Goal: Task Accomplishment & Management: Manage account settings

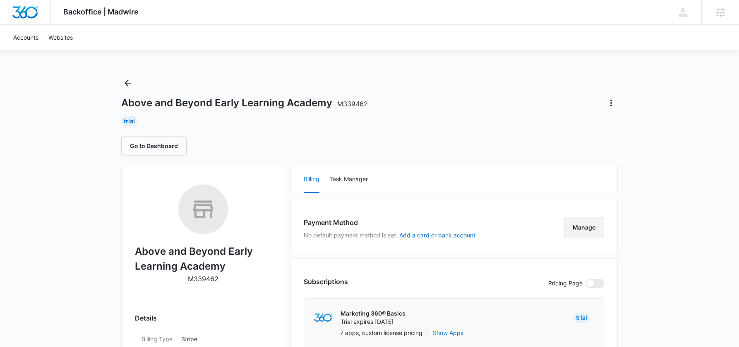
click at [590, 226] on button "Manage" at bounding box center [584, 228] width 40 height 20
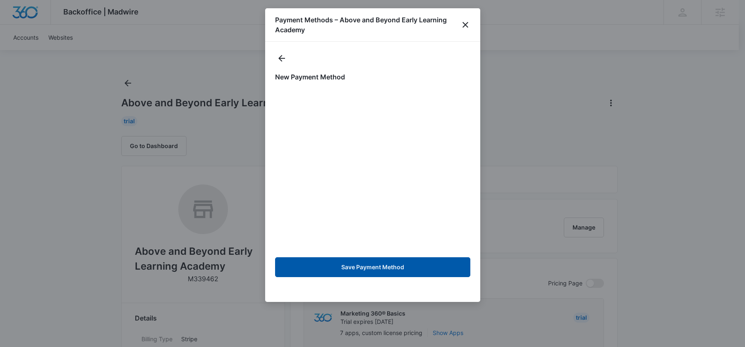
click at [359, 265] on button "Save Payment Method" at bounding box center [372, 267] width 195 height 20
